Goal: Task Accomplishment & Management: Manage account settings

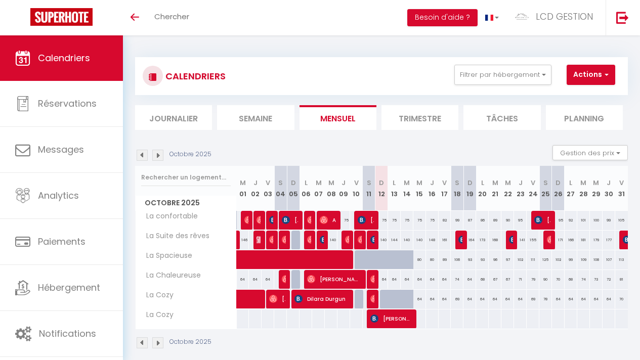
scroll to position [35, 0]
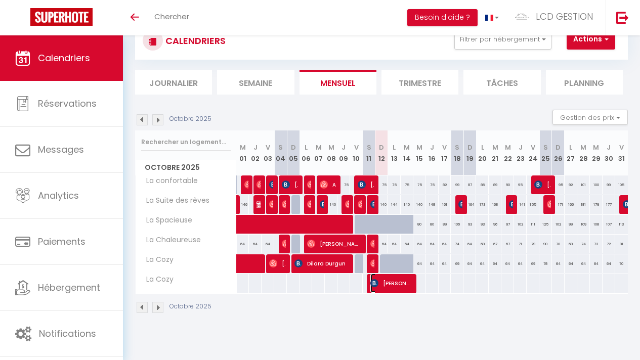
click at [385, 283] on span "Abderraouf Boudiaf" at bounding box center [390, 283] width 40 height 19
select select "OK"
select select "0"
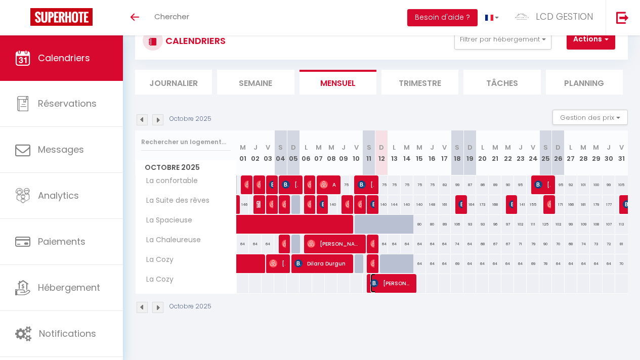
select select "1"
select select
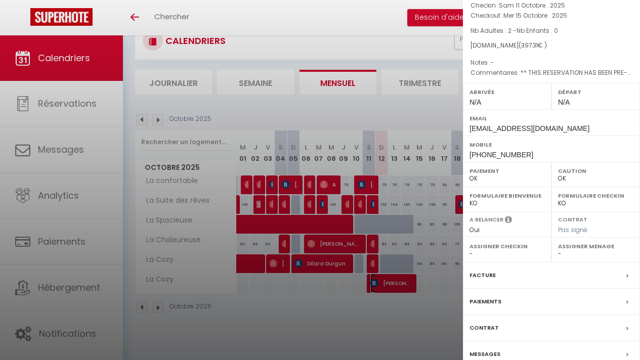
scroll to position [127, 0]
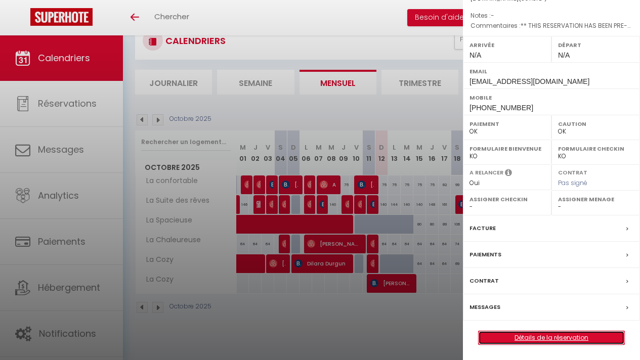
click at [529, 333] on link "Détails de la réservation" at bounding box center [551, 337] width 146 height 13
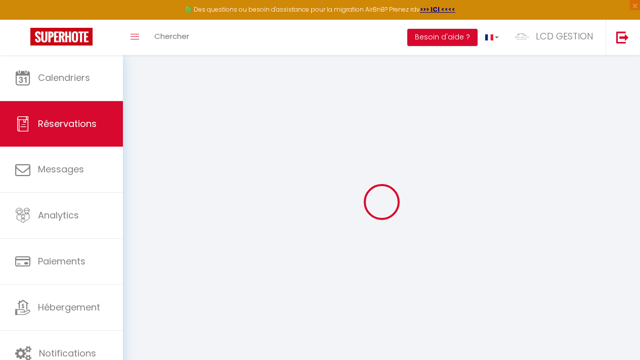
type input "Abderraouf"
type input "Boudiaf"
type input "aboudi.945248@guest.booking.com"
type input "+33775244590"
type input "."
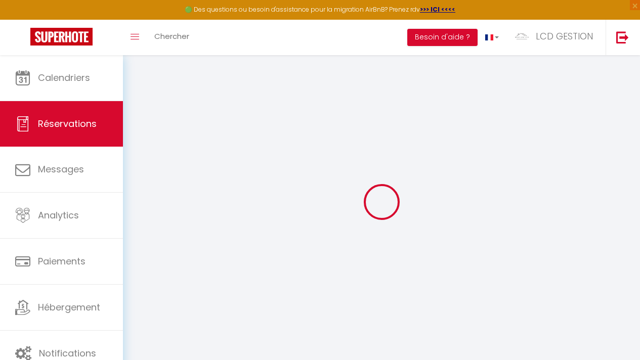
select select "FR"
type input "6.87"
type input "67.54"
type input "5.5600000000000005"
select select "41535"
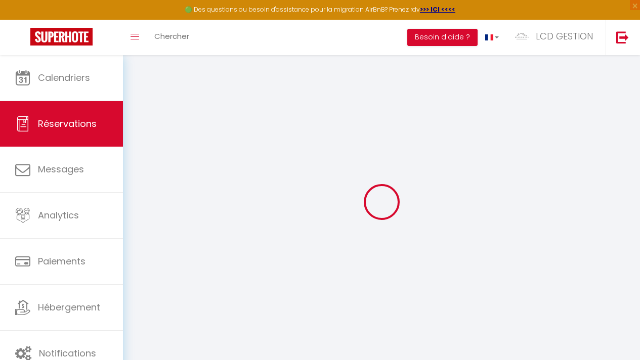
select select "1"
select select
type input "2"
select select "12"
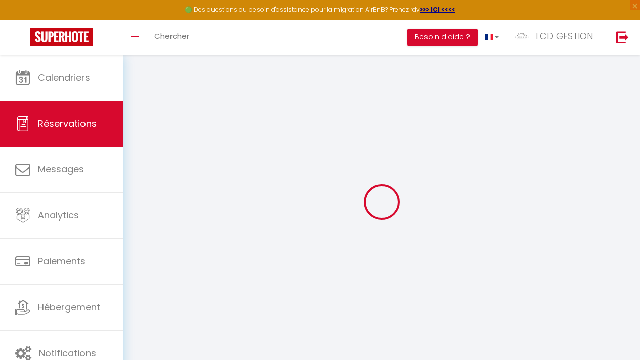
select select "15"
type input "343.44"
checkbox input "false"
type input "0"
select select "2"
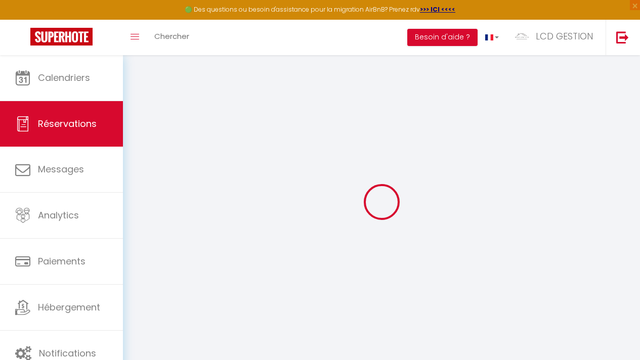
type input "0"
select select
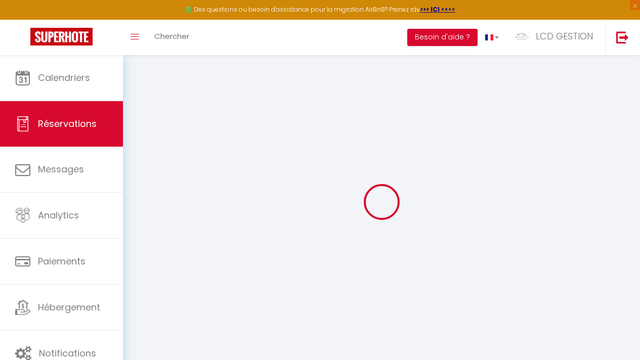
checkbox input "false"
select select
checkbox input "false"
select select
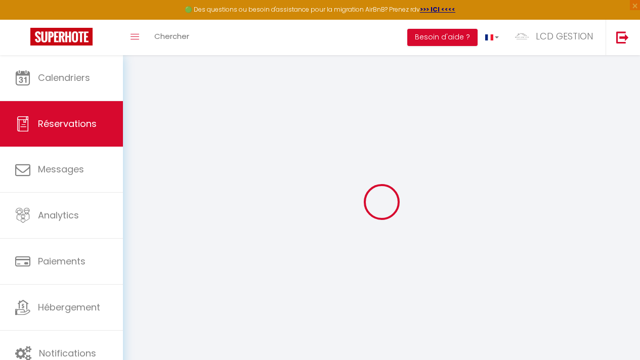
select select
checkbox input "false"
select select
checkbox input "false"
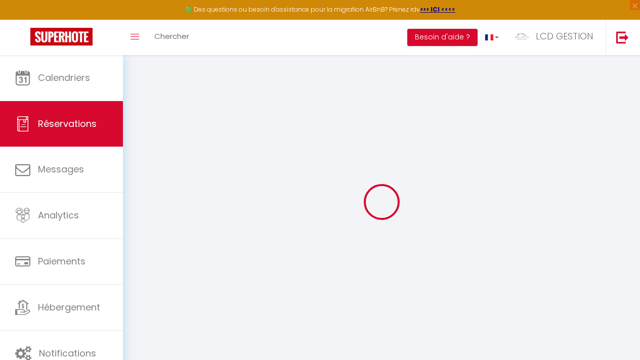
type textarea "** THIS RESERVATION HAS BEEN PRE-PAID ** BOOKING NOTE : Payment charge is EUR 5…"
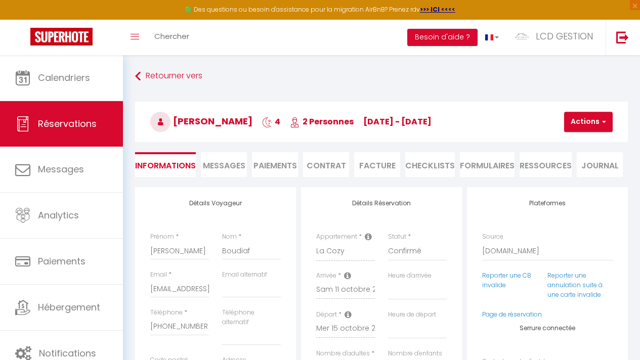
type input "47"
select select
checkbox input "false"
select select
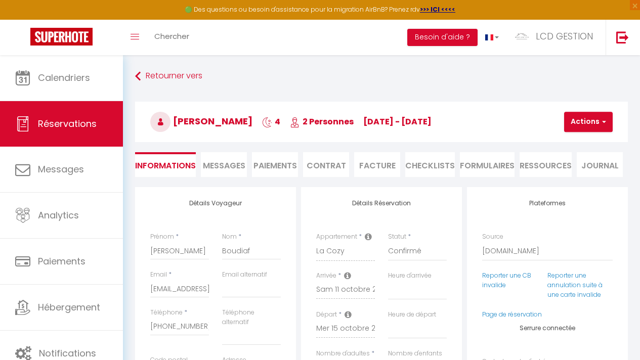
select select
checkbox input "false"
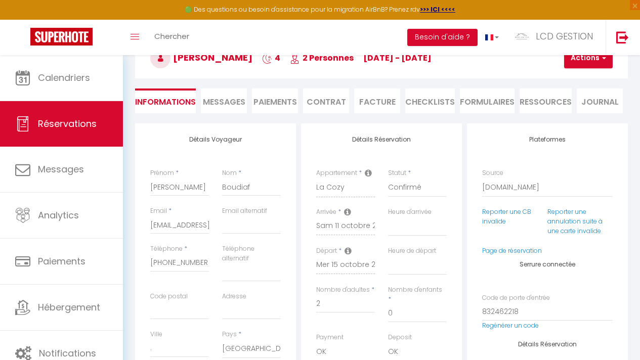
scroll to position [48, 0]
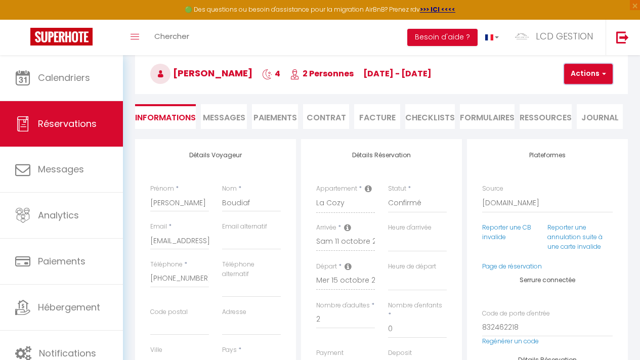
click at [581, 68] on button "Actions" at bounding box center [588, 74] width 49 height 20
click at [516, 91] on h3 "Abderraouf Boudiaf 4 2 Personnes sa 11 Oct - me 15 Oct" at bounding box center [381, 74] width 493 height 40
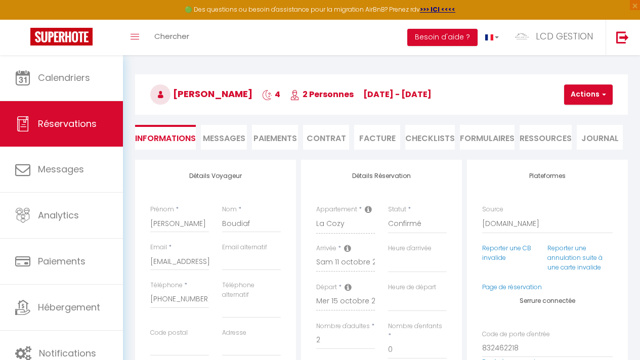
scroll to position [0, 0]
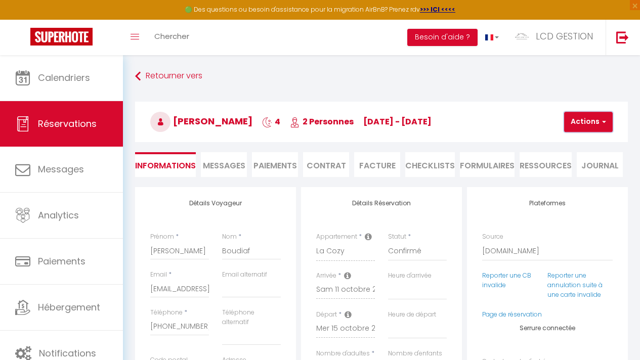
click at [573, 125] on button "Actions" at bounding box center [588, 122] width 49 height 20
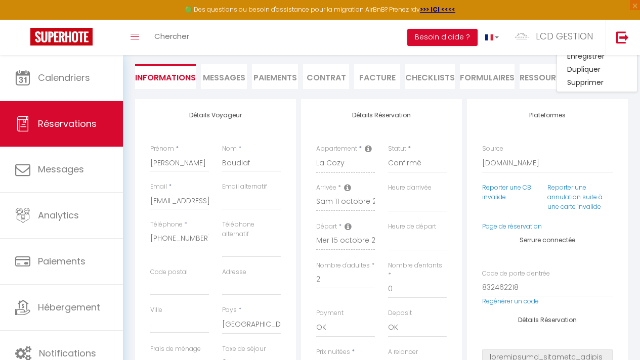
scroll to position [88, 0]
click at [242, 166] on input "Boudiaf" at bounding box center [251, 163] width 59 height 18
click at [369, 144] on div "Appartement * La confortable La Spacieuse La Chaleureuse La Cozy La Suite des r…" at bounding box center [345, 158] width 59 height 29
click at [369, 149] on icon at bounding box center [368, 149] width 7 height 8
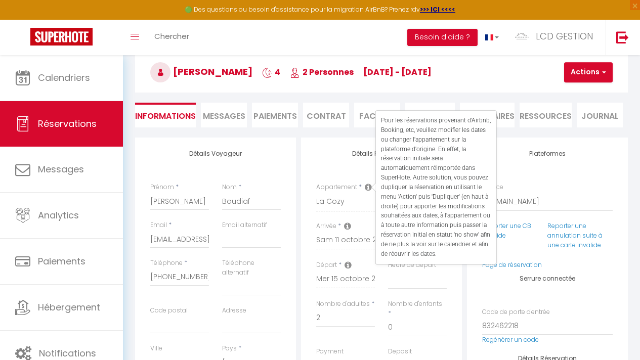
scroll to position [39, 0]
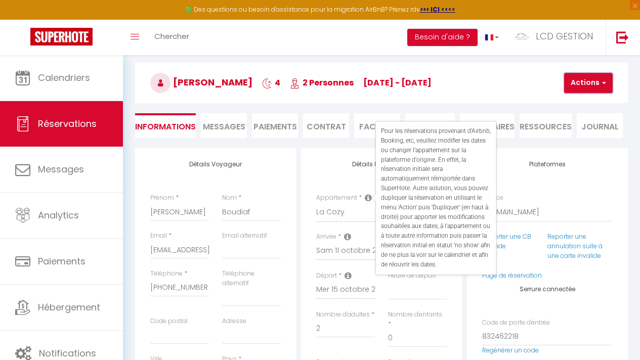
click at [586, 80] on button "Actions" at bounding box center [588, 83] width 49 height 20
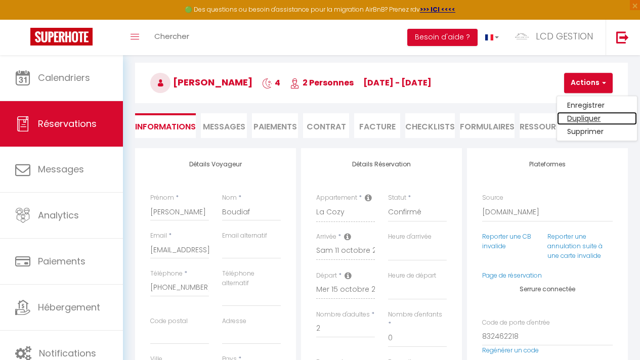
click at [591, 120] on link "Dupliquer" at bounding box center [597, 118] width 80 height 13
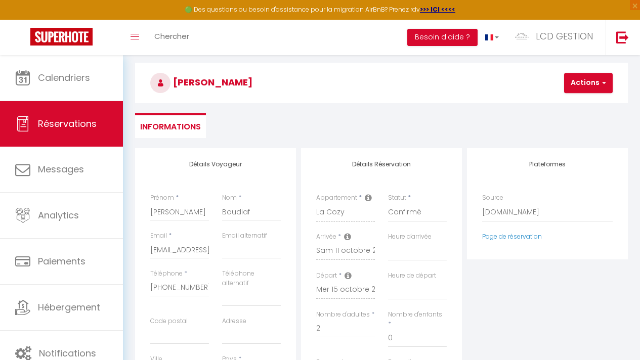
select select
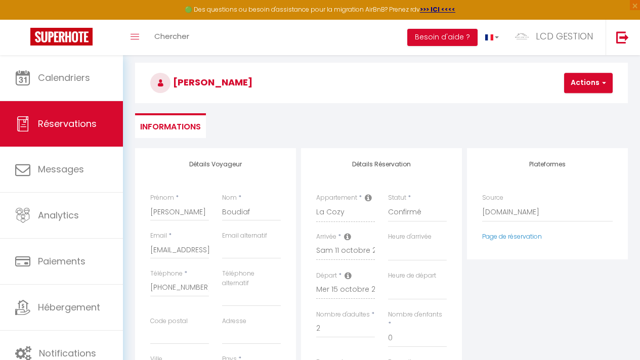
select select
checkbox input "false"
type input "Invalid Dateundefined"
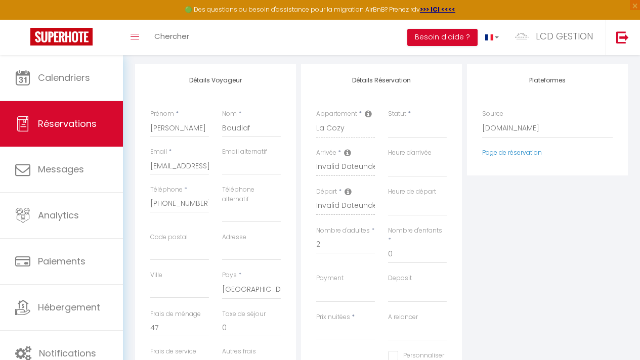
scroll to position [122, 0]
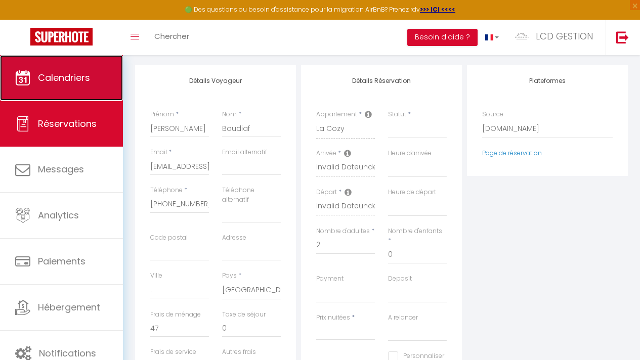
click at [72, 77] on span "Calendriers" at bounding box center [64, 77] width 52 height 13
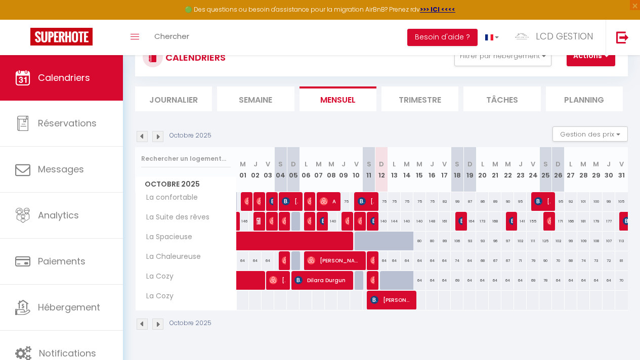
scroll to position [55, 0]
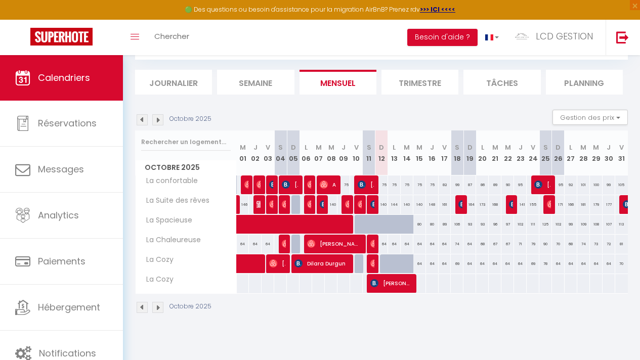
click at [375, 203] on div "140" at bounding box center [381, 204] width 13 height 19
type input "140"
type input "Dim 12 Octobre 2025"
type input "Lun 13 Octobre 2025"
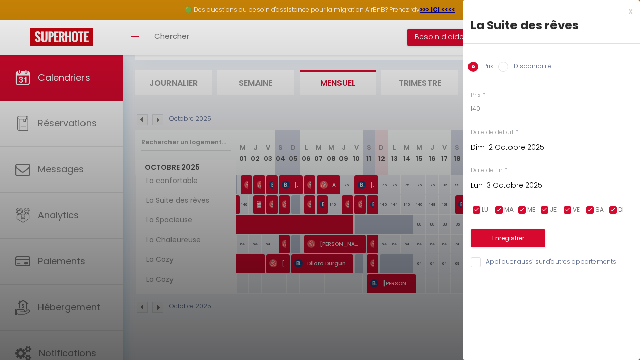
click at [370, 205] on div at bounding box center [320, 180] width 640 height 360
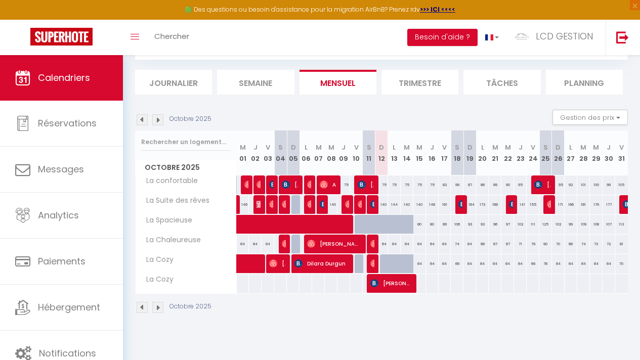
click at [357, 263] on div at bounding box center [360, 263] width 13 height 19
type input "64"
type input "Ven 10 Octobre 2025"
type input "Sam 11 Octobre 2025"
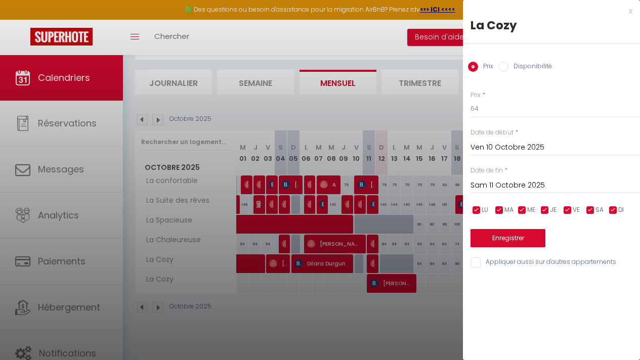
click at [339, 303] on div at bounding box center [320, 180] width 640 height 360
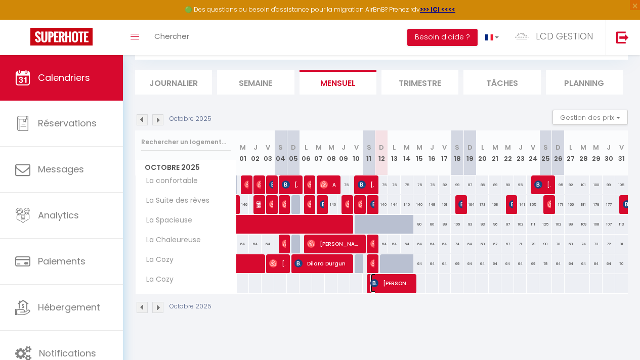
click at [374, 283] on img at bounding box center [374, 283] width 8 height 8
select select "OK"
select select "0"
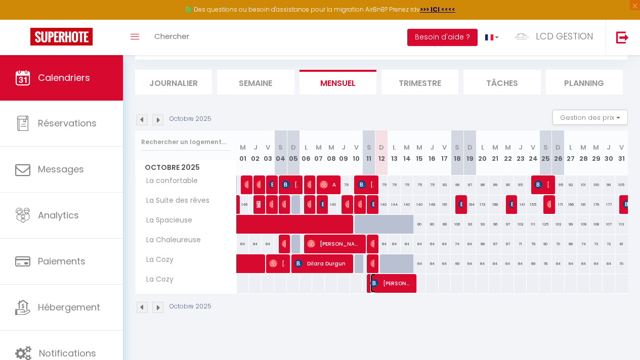
select select "1"
select select
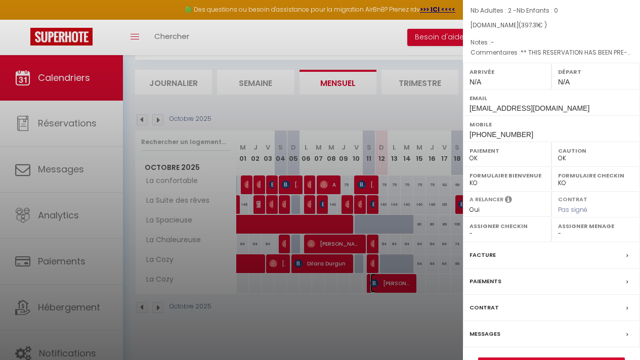
scroll to position [127, 0]
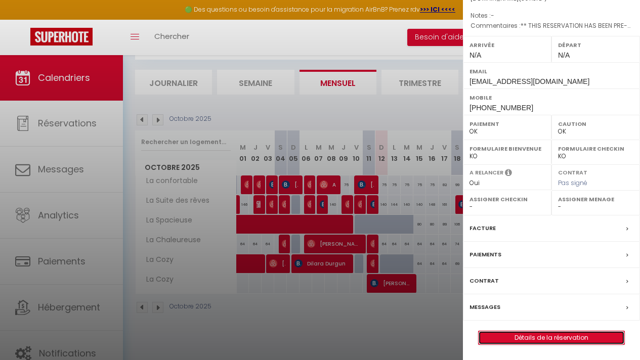
click at [557, 341] on link "Détails de la réservation" at bounding box center [551, 337] width 146 height 13
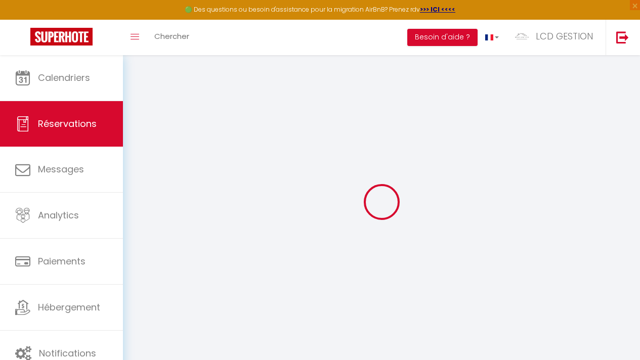
type input "Abderraouf"
type input "Boudiaf"
type input "aboudi.945248@guest.booking.com"
type input "+33775244590"
type input "."
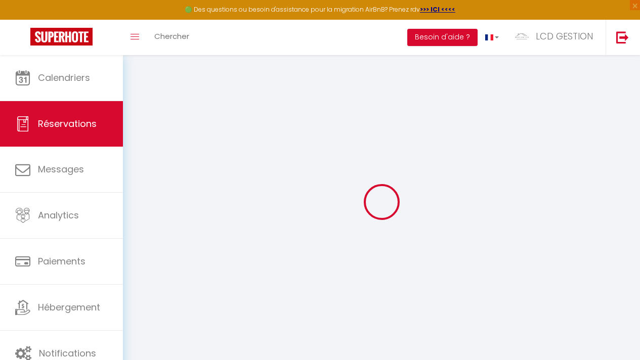
select select "FR"
type input "6.87"
type input "67.54"
type input "5.5600000000000005"
select select "41535"
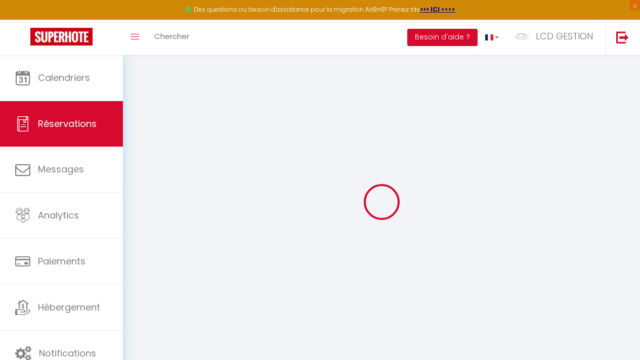
select select "1"
select select
type input "2"
select select "12"
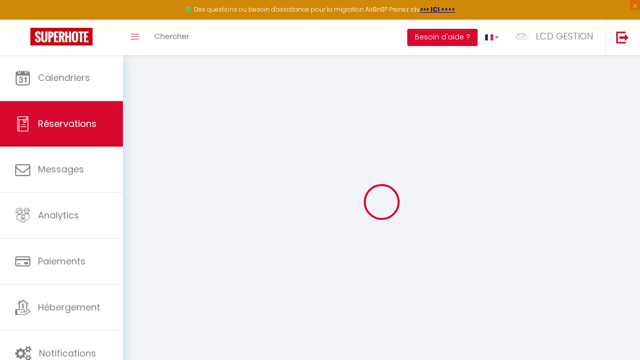
select select "15"
type input "343.44"
checkbox input "false"
type input "0"
select select "2"
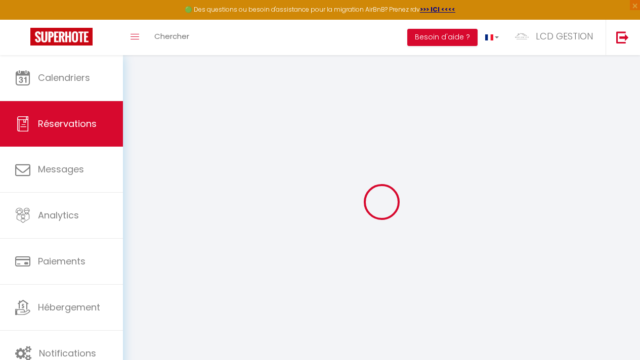
type input "0"
select select
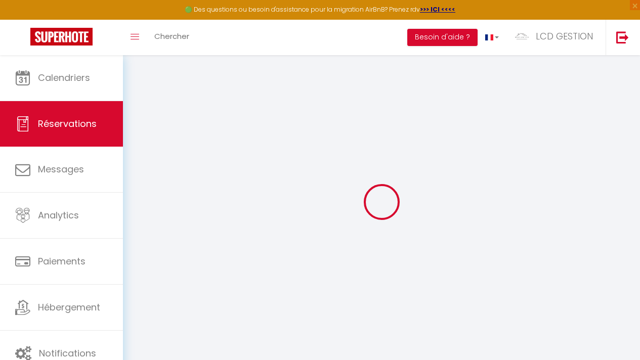
checkbox input "false"
select select
checkbox input "false"
select select
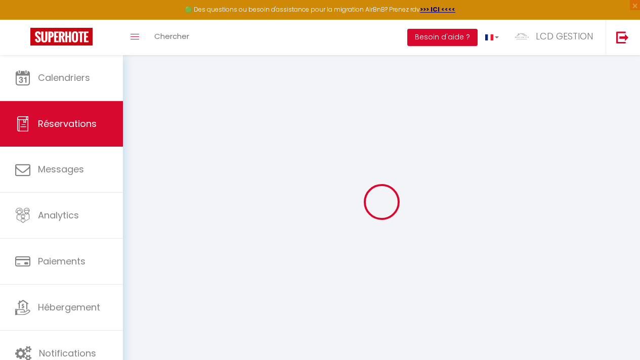
select select
checkbox input "false"
type textarea "** THIS RESERVATION HAS BEEN PRE-PAID ** BOOKING NOTE : Payment charge is EUR 5…"
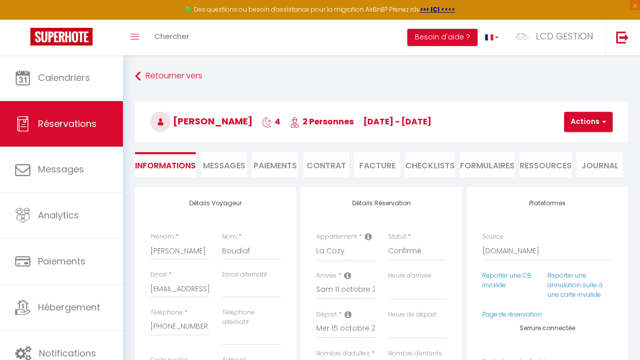
type input "47"
select select
checkbox input "false"
select select
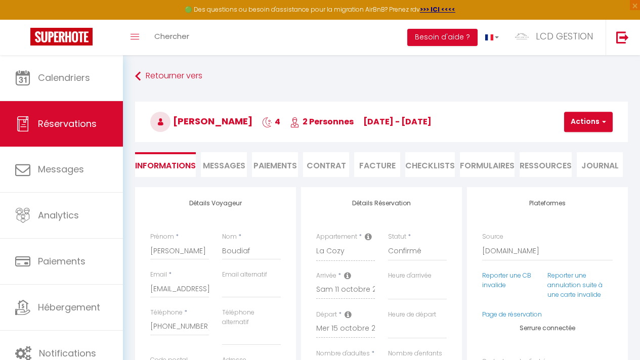
select select
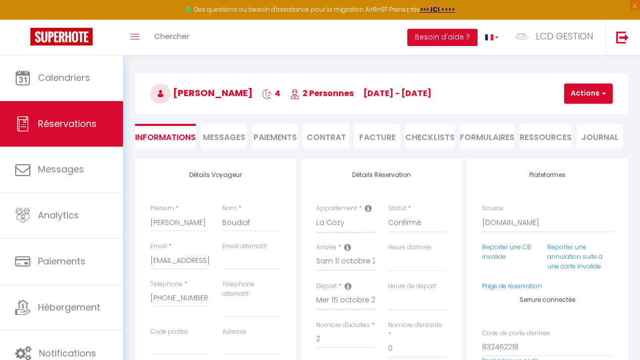
scroll to position [77, 0]
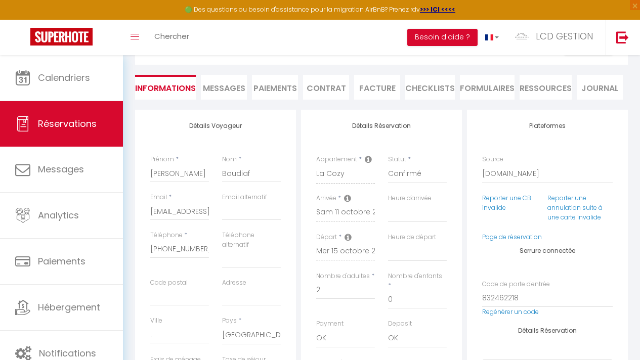
click at [370, 159] on icon at bounding box center [368, 159] width 7 height 8
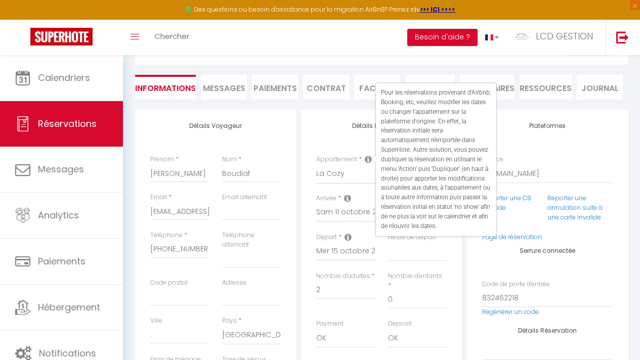
click at [554, 150] on div "Plateformes Source Direct Airbnb.com Booking.com Chalet montagne Expedia Gite d…" at bounding box center [547, 157] width 130 height 71
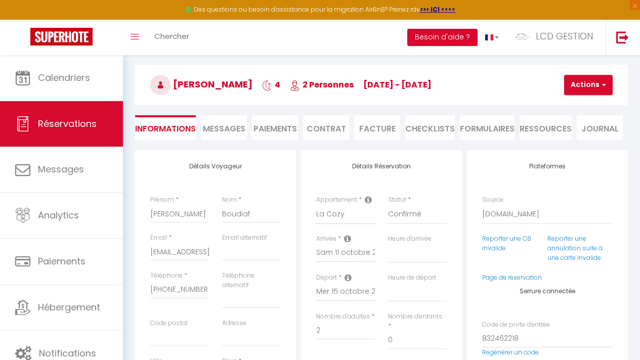
scroll to position [0, 0]
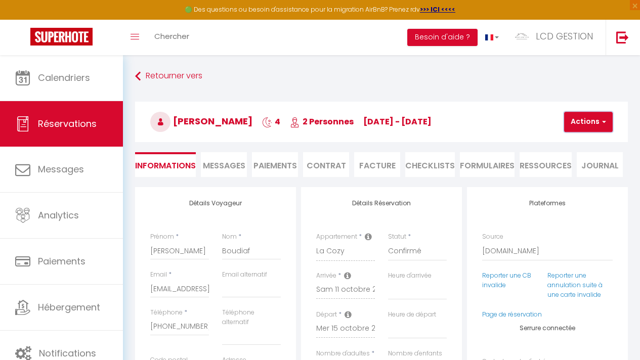
click at [596, 123] on button "Actions" at bounding box center [588, 122] width 49 height 20
click at [589, 156] on link "Dupliquer" at bounding box center [597, 157] width 80 height 13
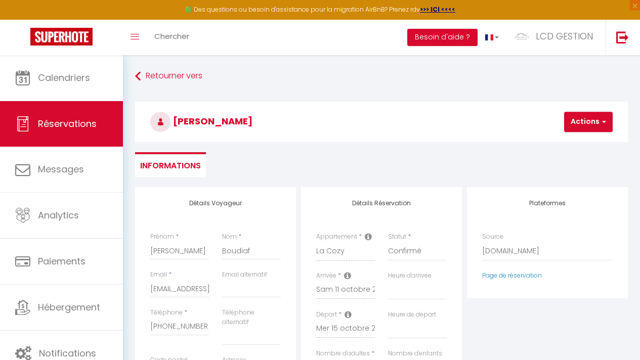
select select
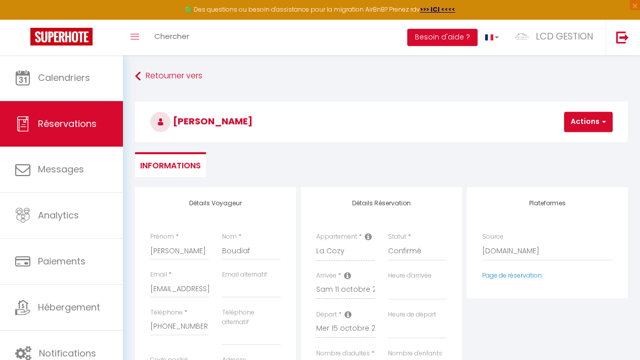
select select
checkbox input "false"
type input "Invalid Dateundefined"
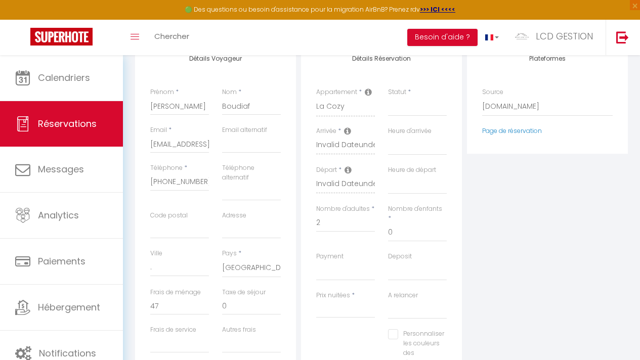
scroll to position [202, 0]
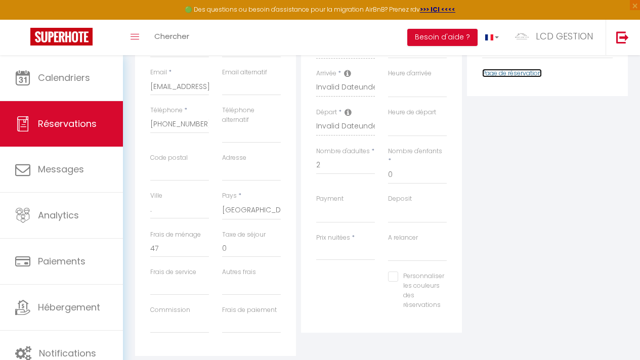
click at [528, 73] on link "Page de réservation" at bounding box center [512, 73] width 60 height 9
